Goal: Find specific page/section: Find specific page/section

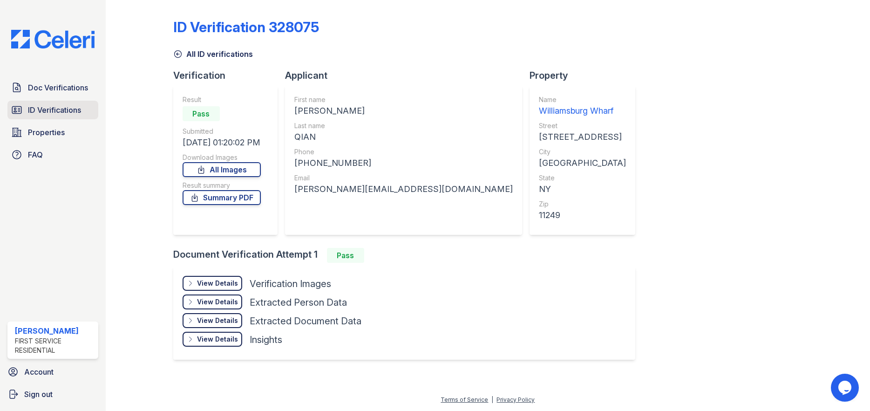
click at [53, 106] on span "ID Verifications" at bounding box center [54, 109] width 53 height 11
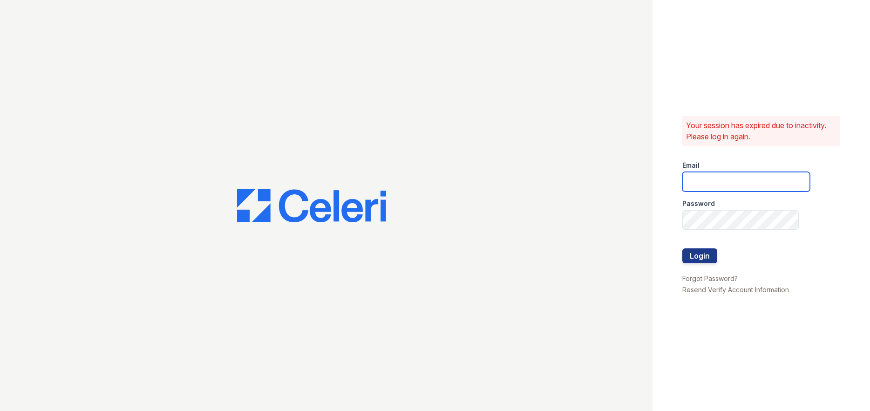
type input "ruth.planitzer@corcoran.com"
click at [700, 259] on button "Login" at bounding box center [700, 255] width 35 height 15
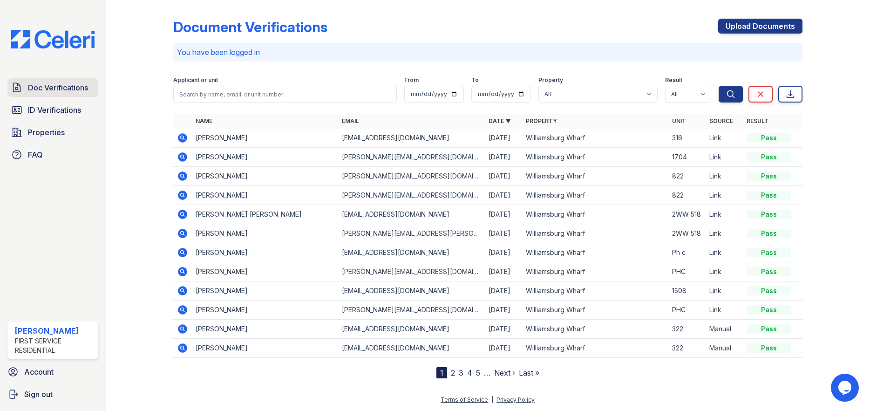
click at [53, 86] on span "Doc Verifications" at bounding box center [58, 87] width 60 height 11
